Goal: Book appointment/travel/reservation

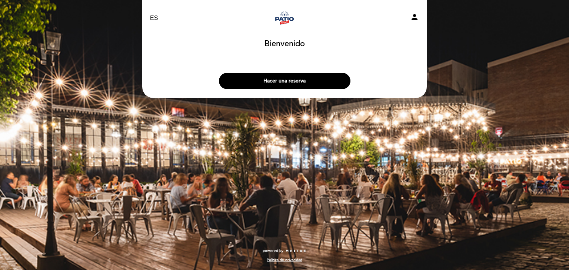
select select "es"
click at [273, 77] on button "Hacer una reserva" at bounding box center [285, 81] width 132 height 16
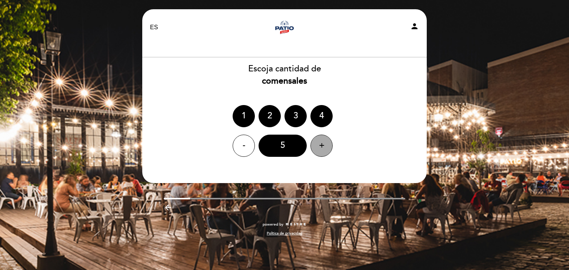
click at [315, 143] on div "+" at bounding box center [321, 146] width 22 height 22
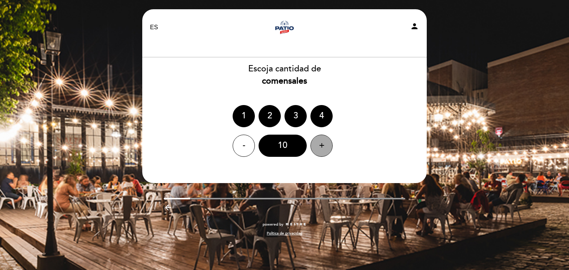
click at [315, 143] on div "+" at bounding box center [321, 146] width 22 height 22
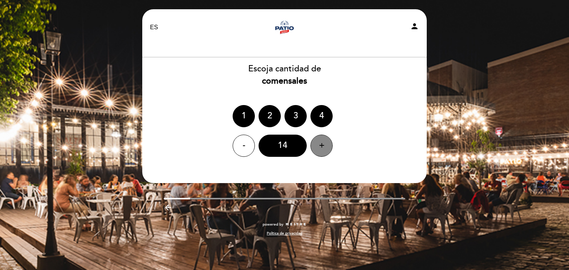
click at [315, 143] on div "+" at bounding box center [321, 146] width 22 height 22
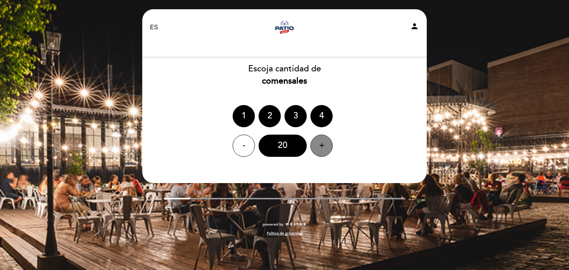
click at [315, 143] on div "+" at bounding box center [321, 146] width 22 height 22
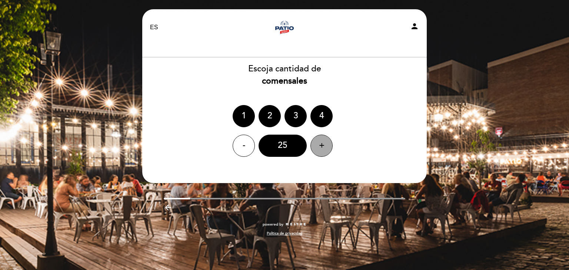
click at [315, 143] on div "+" at bounding box center [321, 146] width 22 height 22
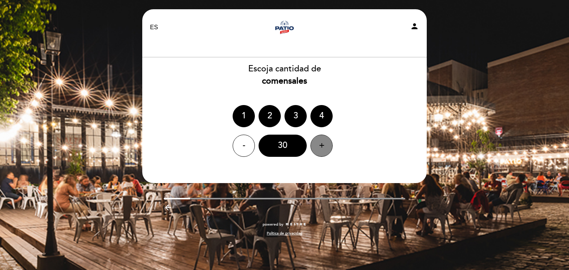
click at [315, 143] on div "+" at bounding box center [321, 146] width 22 height 22
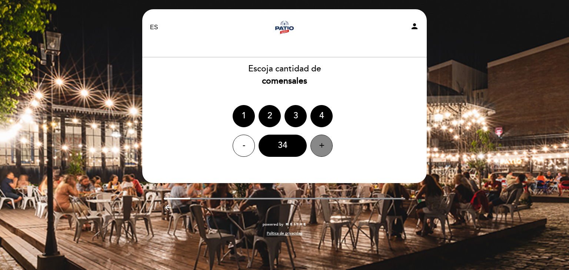
click at [315, 143] on div "+" at bounding box center [321, 146] width 22 height 22
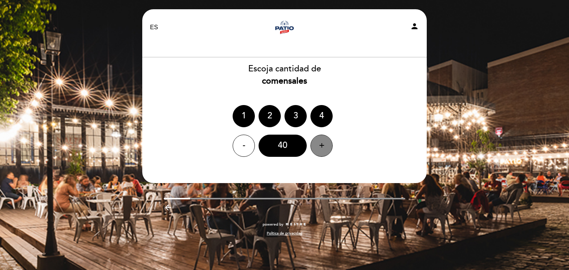
click at [315, 143] on div "+" at bounding box center [321, 146] width 22 height 22
click at [249, 152] on div "-" at bounding box center [244, 146] width 22 height 22
click at [292, 144] on div "40" at bounding box center [283, 146] width 48 height 22
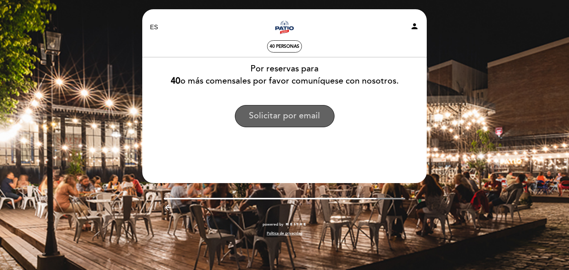
click at [297, 117] on button "Solicitar por email" at bounding box center [285, 116] width 100 height 22
click at [299, 118] on button "Solicitar por email" at bounding box center [285, 116] width 100 height 22
